Goal: Task Accomplishment & Management: Use online tool/utility

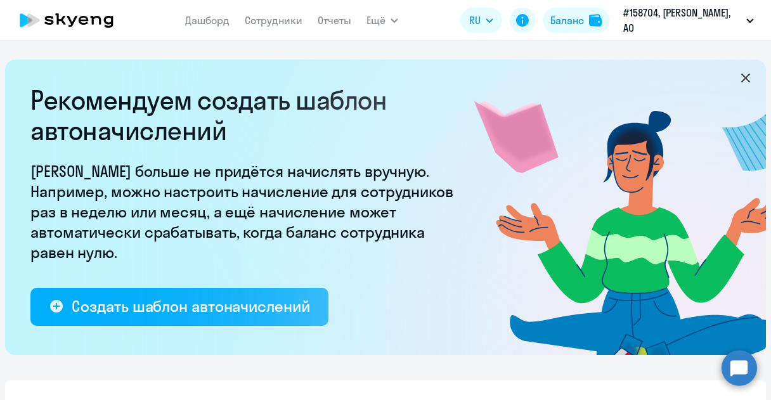
select select "10"
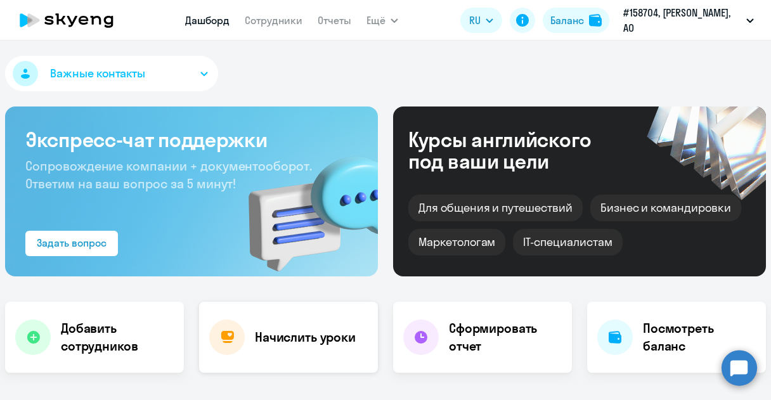
click at [275, 338] on h4 "Начислить уроки" at bounding box center [305, 337] width 101 height 18
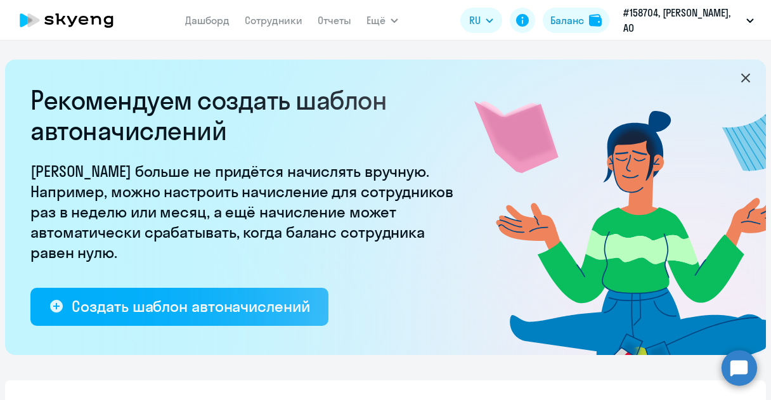
select select "10"
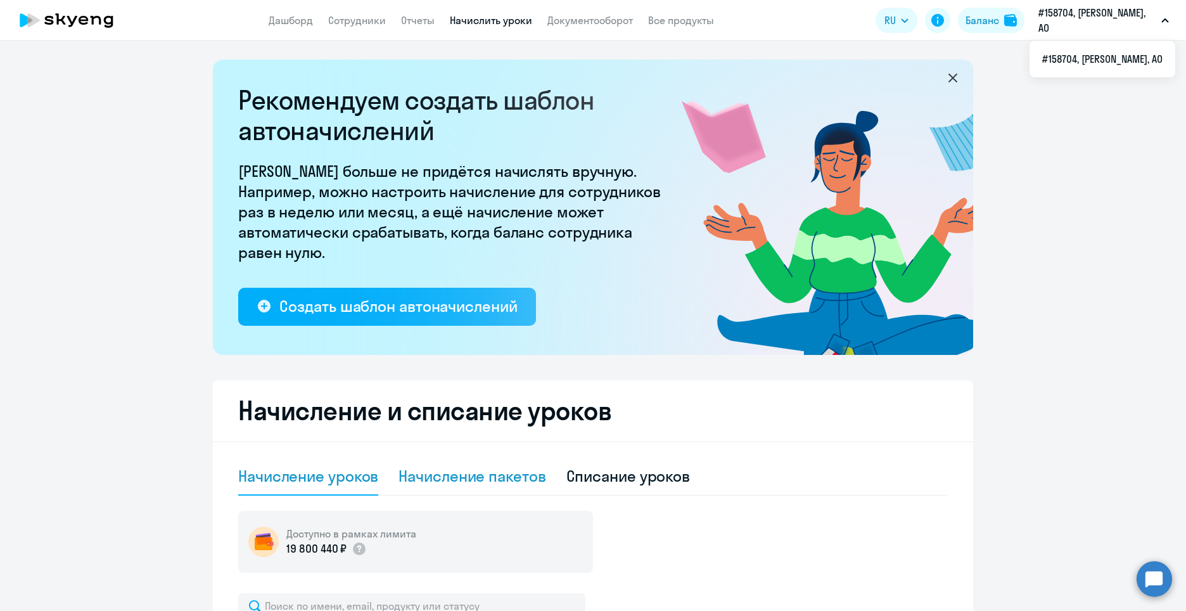
click at [477, 399] on div "Начисление пакетов" at bounding box center [472, 476] width 147 height 20
select select "10"
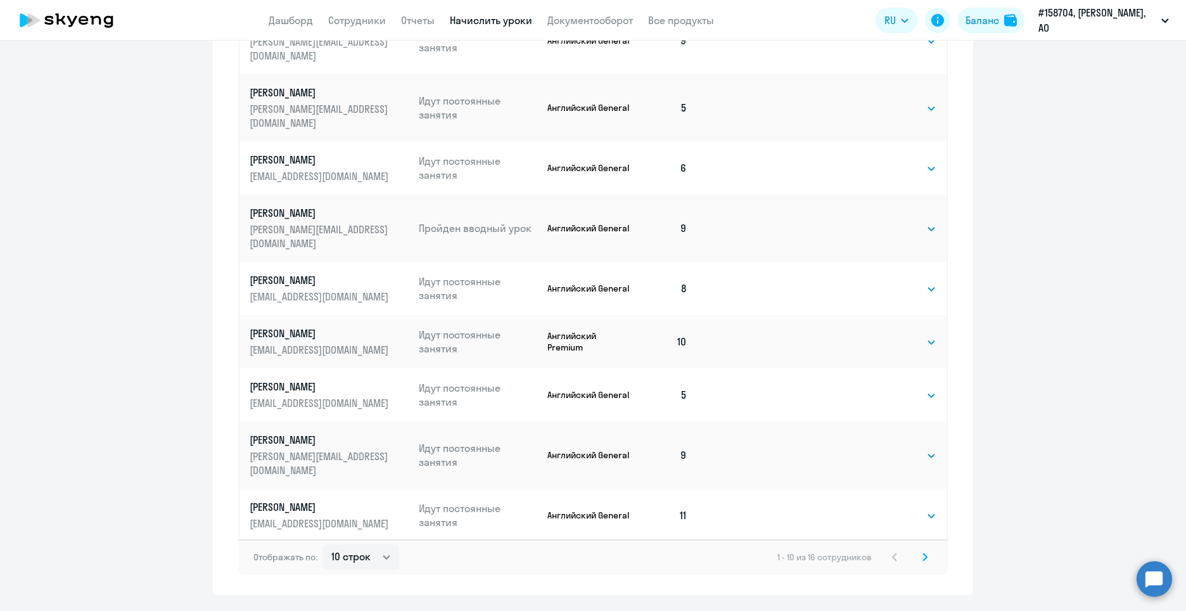
scroll to position [697, 0]
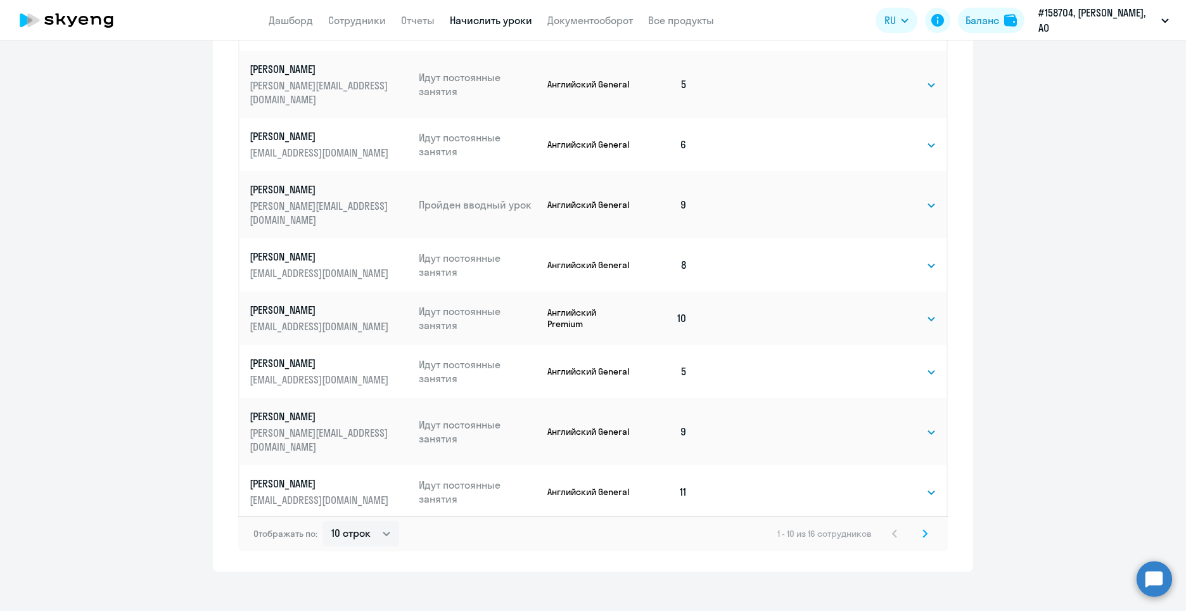
click at [770, 399] on icon at bounding box center [925, 533] width 5 height 9
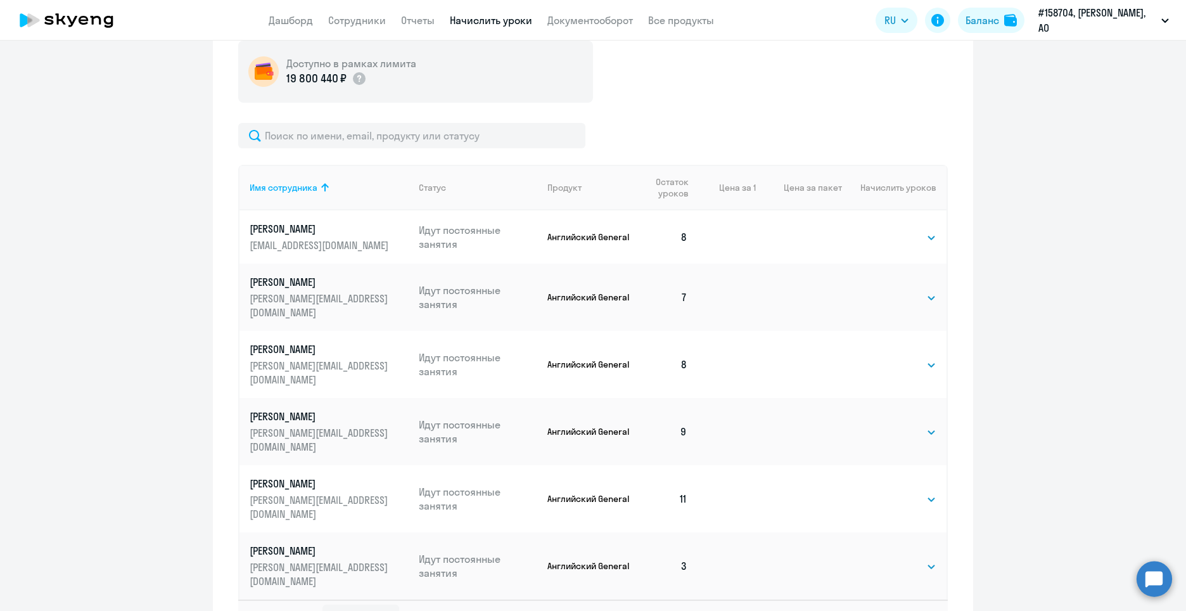
scroll to position [496, 0]
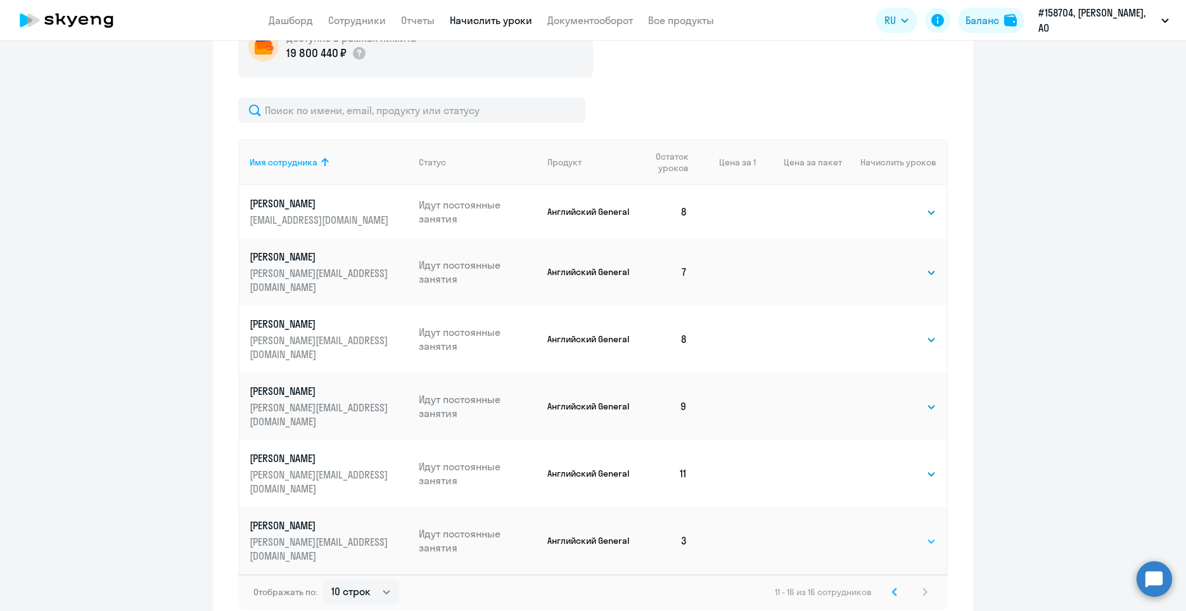
click at [770, 399] on select "Выбрать 4 8 16 32 64 96 128" at bounding box center [911, 541] width 52 height 15
select select "8"
click at [770, 399] on select "Выбрать 4 8 16 32 64 96 128" at bounding box center [911, 541] width 52 height 15
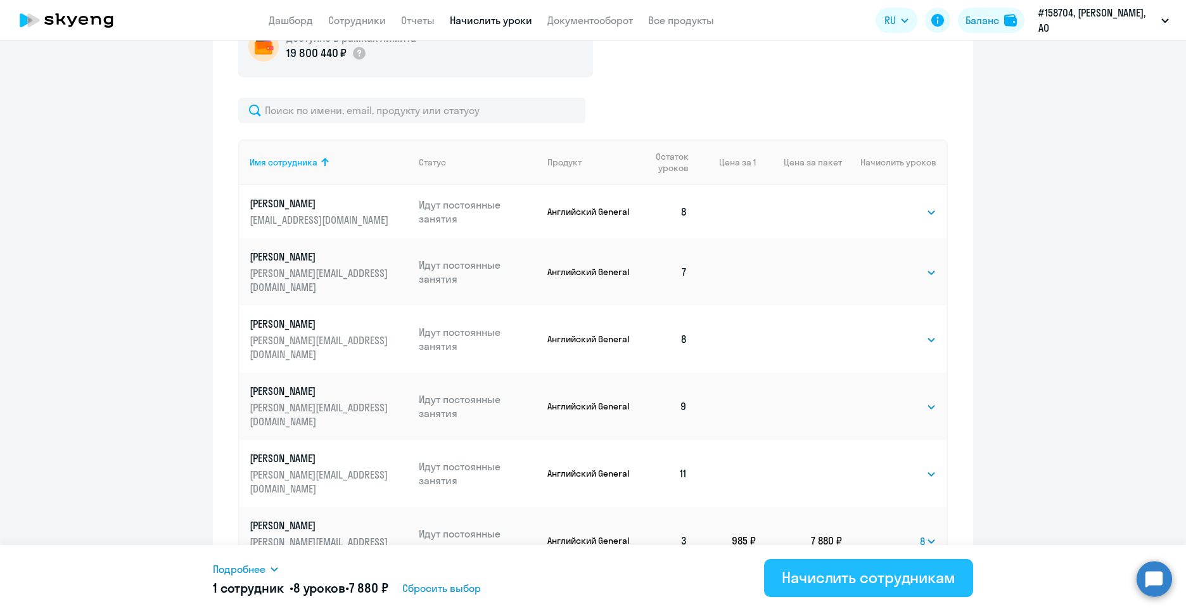
click at [770, 399] on div "Начислить сотрудникам" at bounding box center [869, 577] width 174 height 20
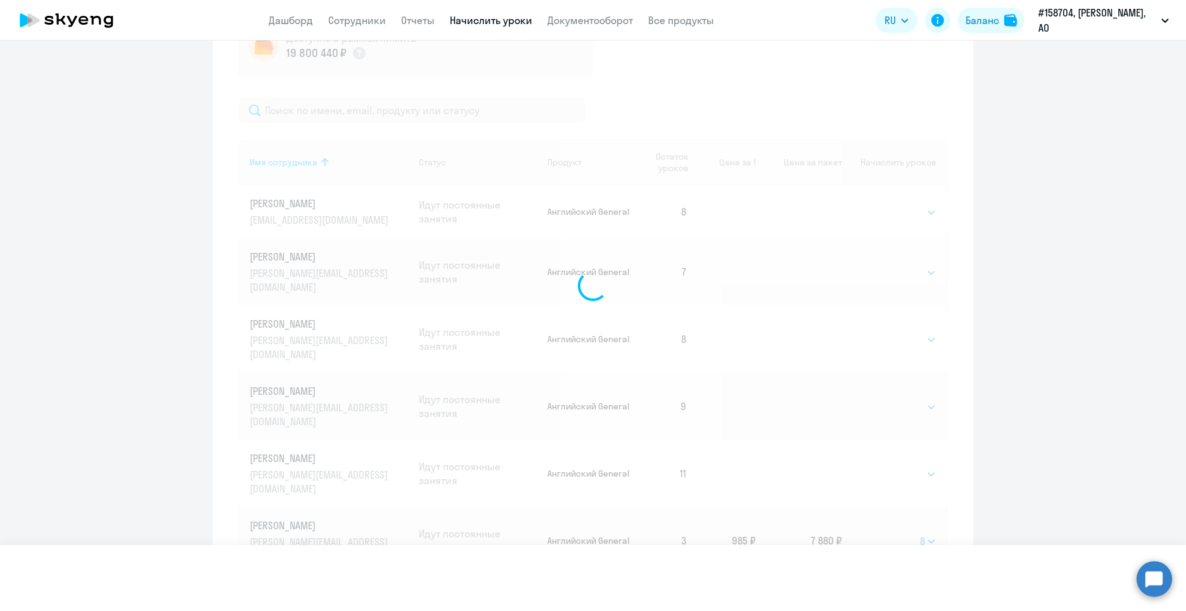
select select
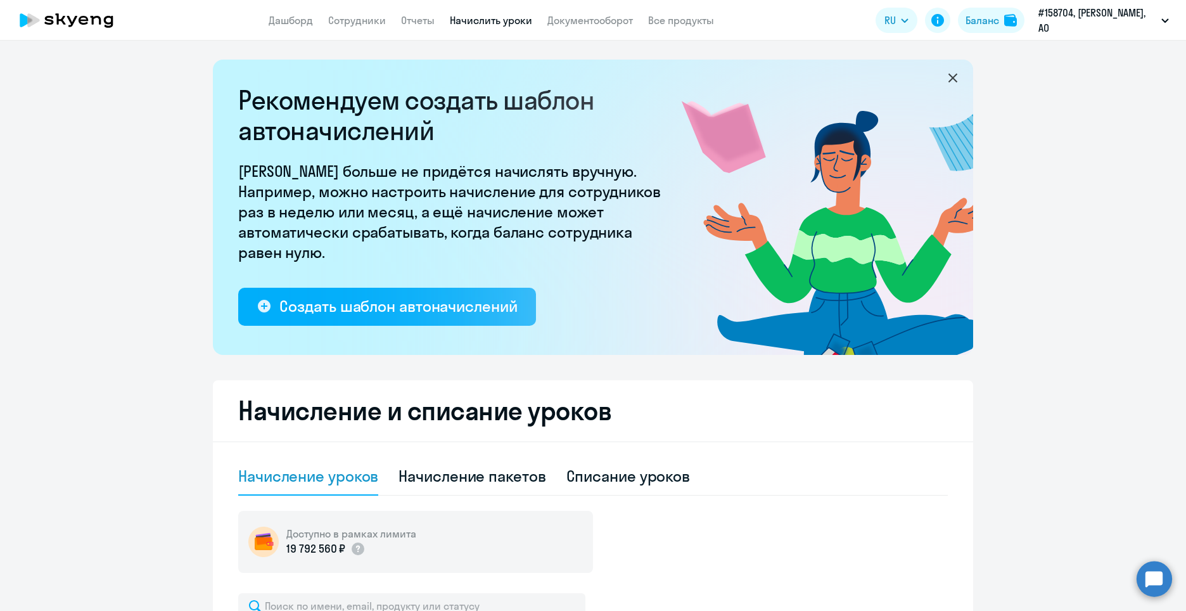
select select "10"
